Goal: Information Seeking & Learning: Learn about a topic

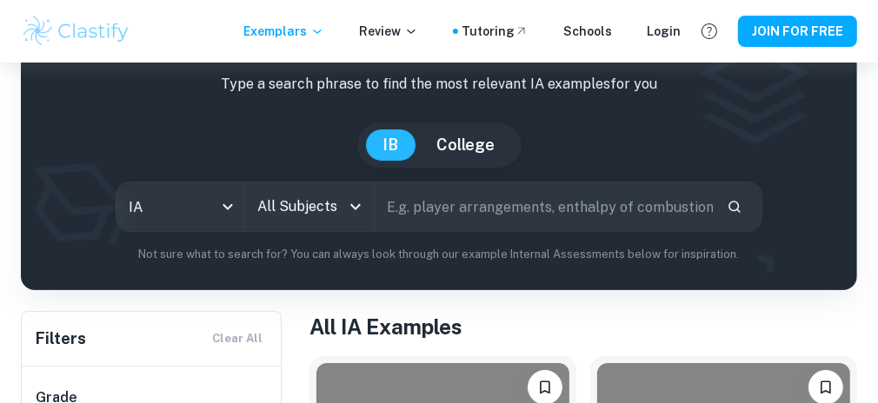
scroll to position [97, 0]
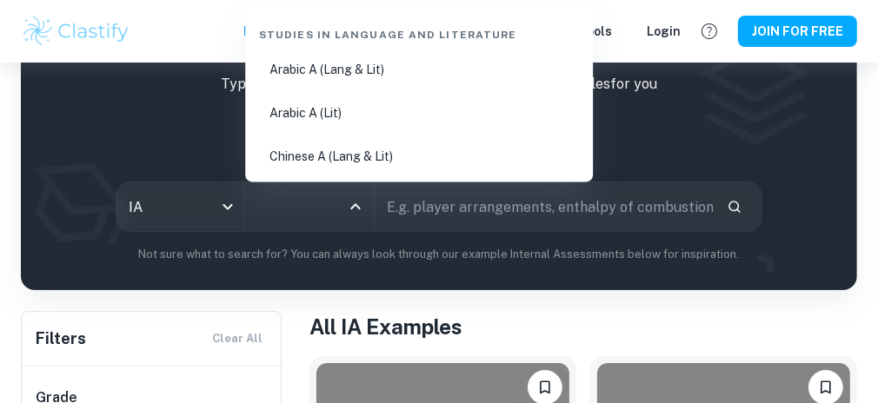
click at [336, 195] on input "All Subjects" at bounding box center [296, 206] width 86 height 33
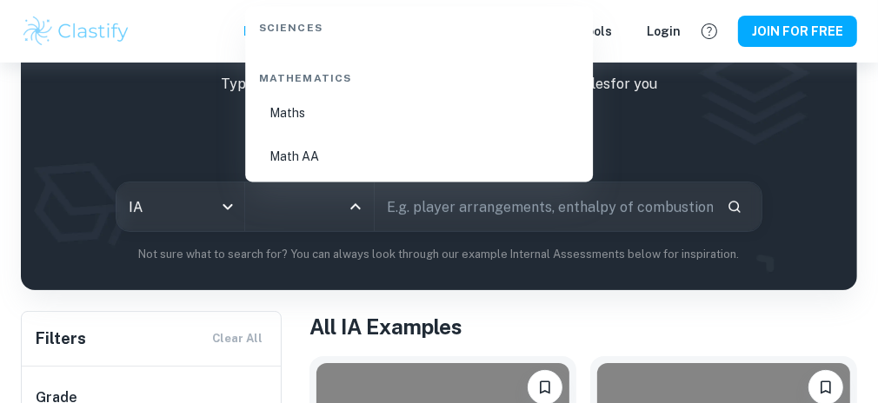
scroll to position [2965, 0]
click at [315, 147] on li "Math AA" at bounding box center [419, 150] width 334 height 40
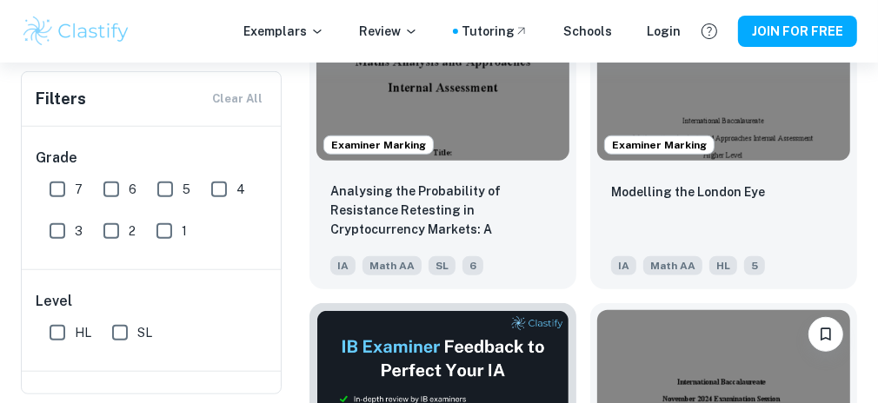
scroll to position [648, 0]
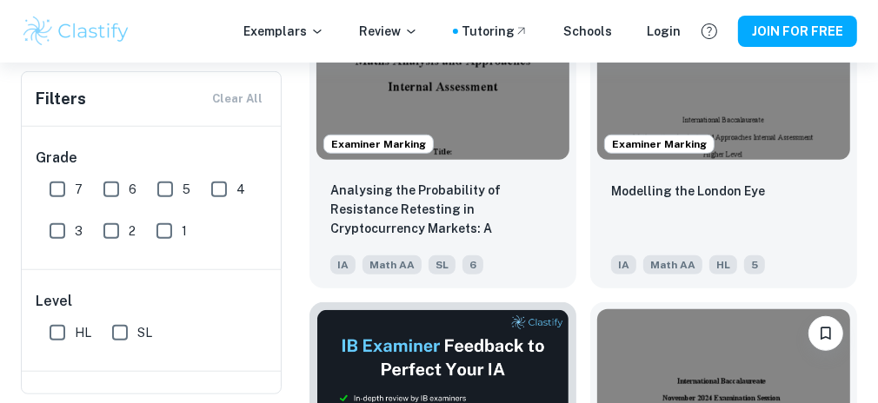
click at [72, 189] on input "7" at bounding box center [57, 189] width 35 height 35
checkbox input "true"
click at [116, 198] on input "6" at bounding box center [111, 189] width 35 height 35
checkbox input "true"
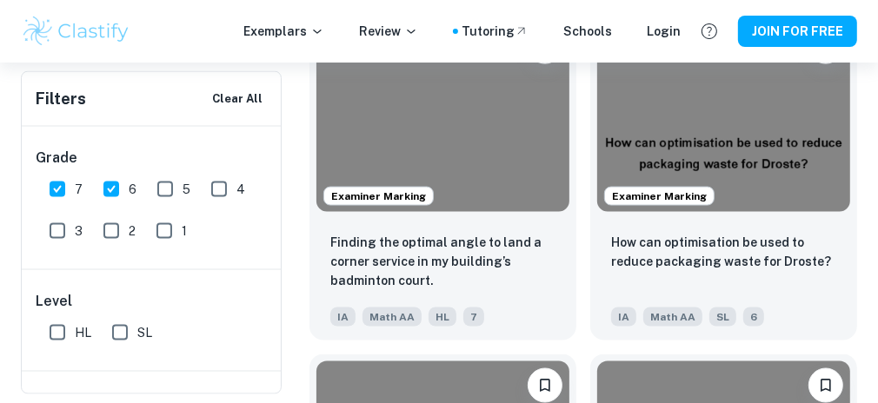
scroll to position [5725, 0]
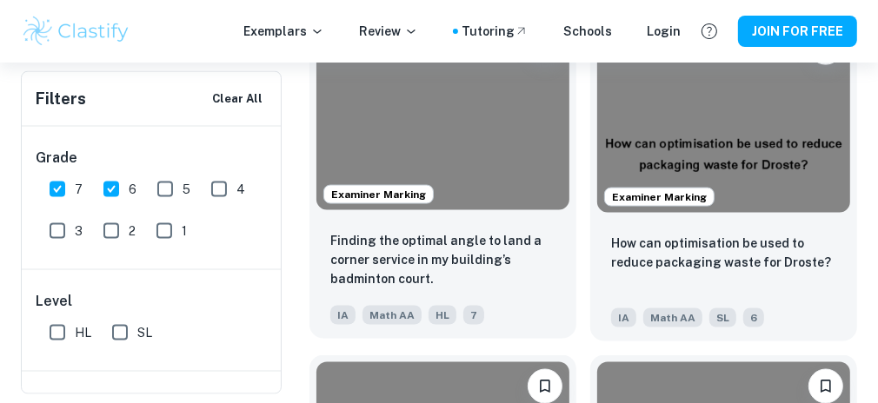
click at [483, 150] on img at bounding box center [442, 115] width 253 height 189
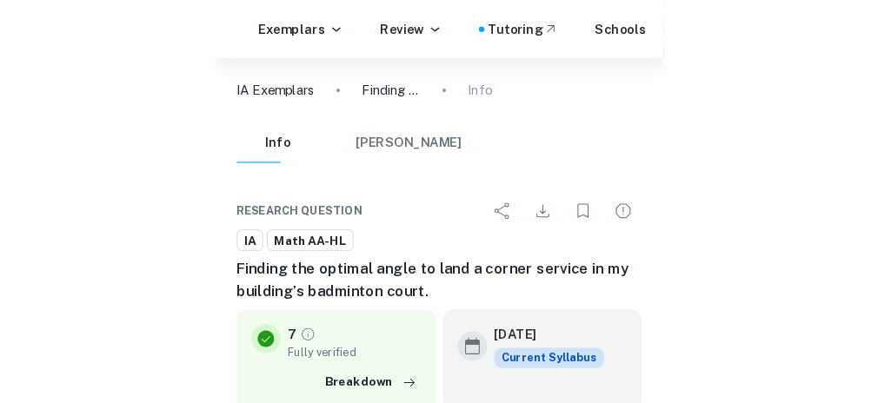
scroll to position [276, 0]
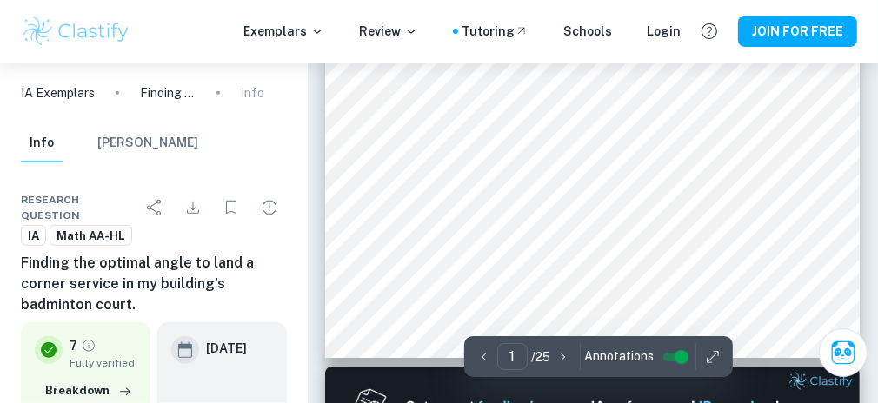
type input "2"
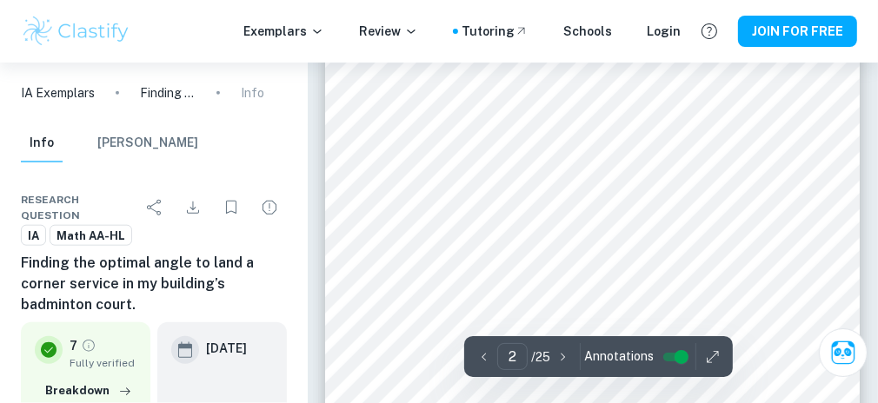
scroll to position [1152, 0]
